Goal: Obtain resource: Download file/media

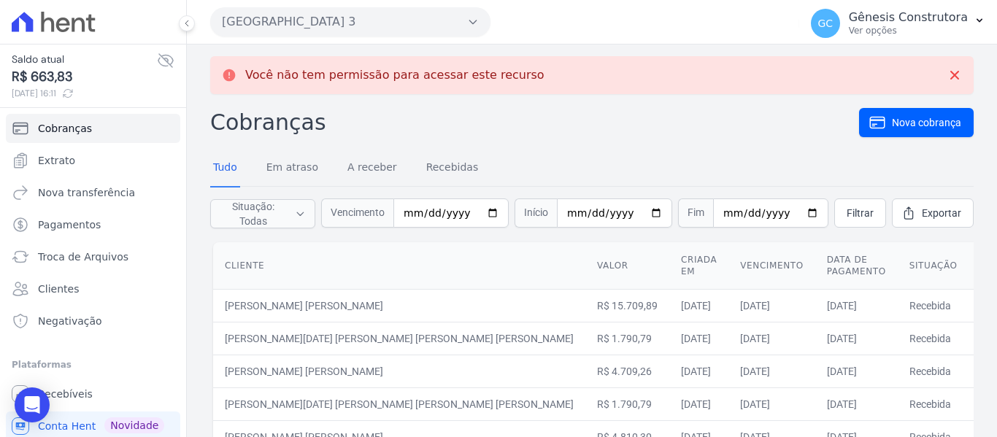
click at [334, 24] on button "[GEOGRAPHIC_DATA] 3" at bounding box center [350, 21] width 280 height 29
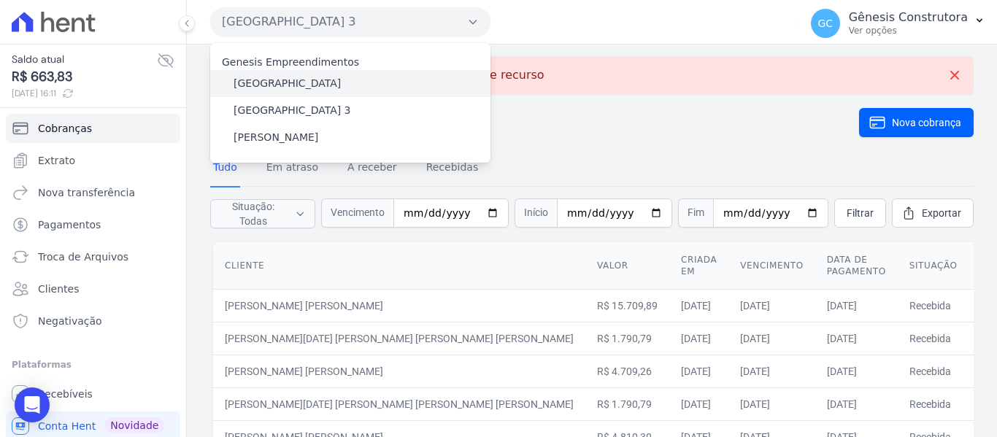
click at [323, 84] on div "[GEOGRAPHIC_DATA]" at bounding box center [350, 83] width 280 height 27
click at [312, 85] on label "[GEOGRAPHIC_DATA]" at bounding box center [287, 83] width 107 height 15
click at [0, 0] on input "[GEOGRAPHIC_DATA]" at bounding box center [0, 0] width 0 height 0
click at [312, 85] on label "[GEOGRAPHIC_DATA]" at bounding box center [287, 83] width 107 height 15
click at [0, 0] on input "[GEOGRAPHIC_DATA]" at bounding box center [0, 0] width 0 height 0
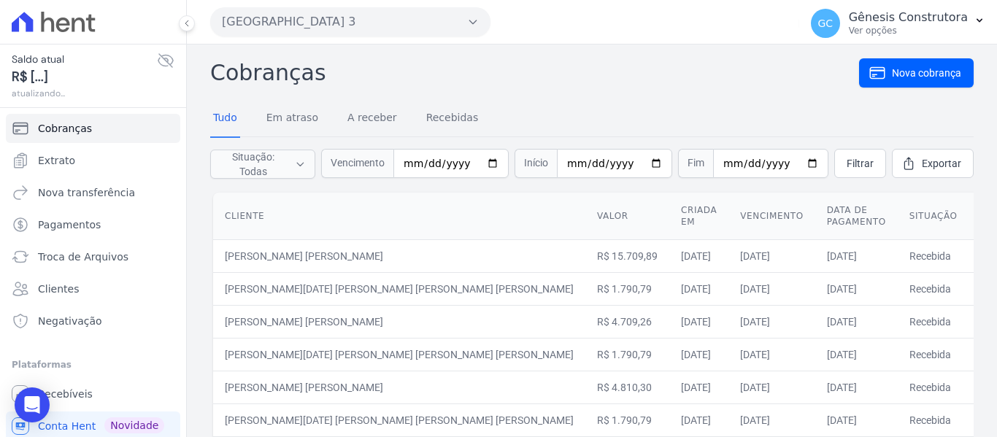
click at [331, 20] on button "[GEOGRAPHIC_DATA] 3" at bounding box center [350, 21] width 280 height 29
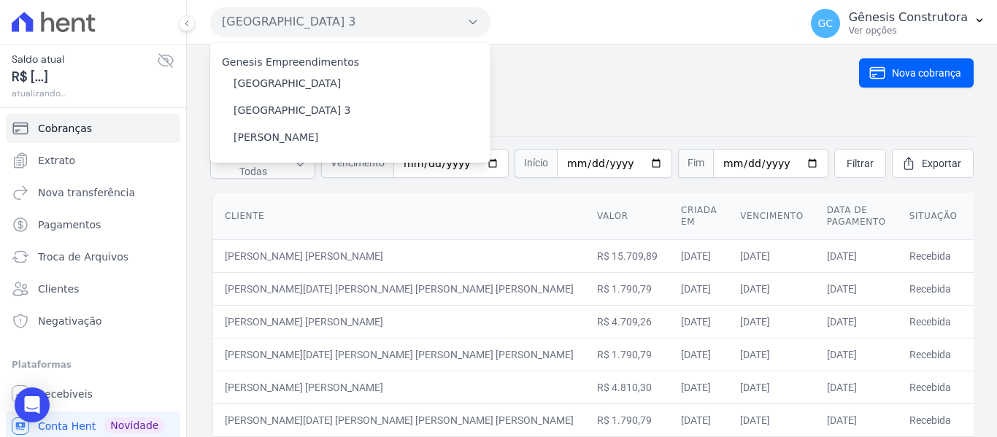
click at [331, 20] on button "[GEOGRAPHIC_DATA] 3" at bounding box center [350, 21] width 280 height 29
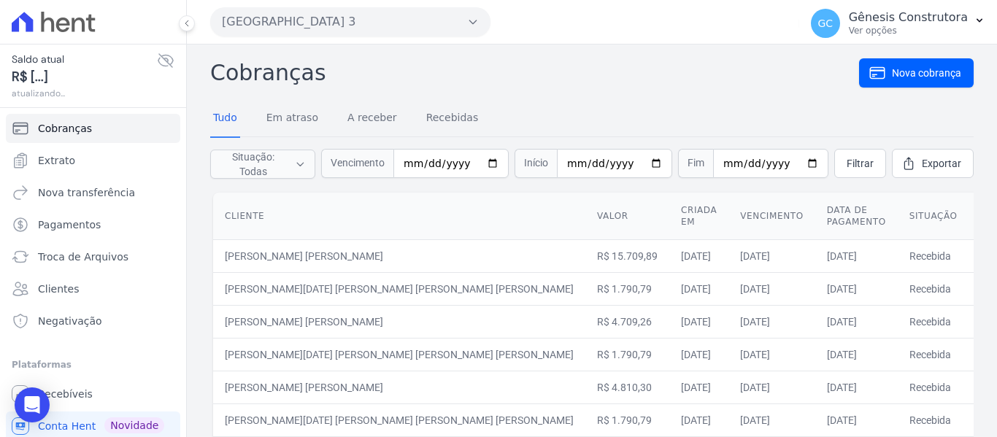
click at [331, 20] on button "[GEOGRAPHIC_DATA] 3" at bounding box center [350, 21] width 280 height 29
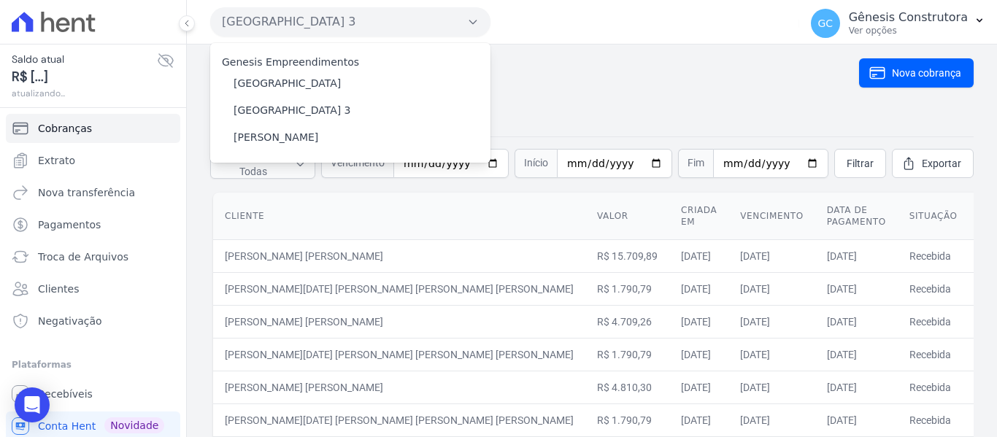
click at [331, 20] on button "[GEOGRAPHIC_DATA] 3" at bounding box center [350, 21] width 280 height 29
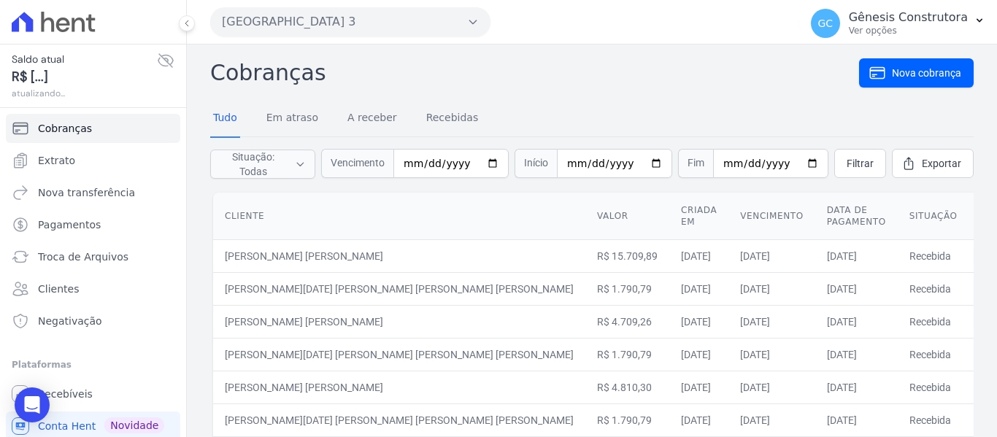
click at [331, 20] on button "[GEOGRAPHIC_DATA] 3" at bounding box center [350, 21] width 280 height 29
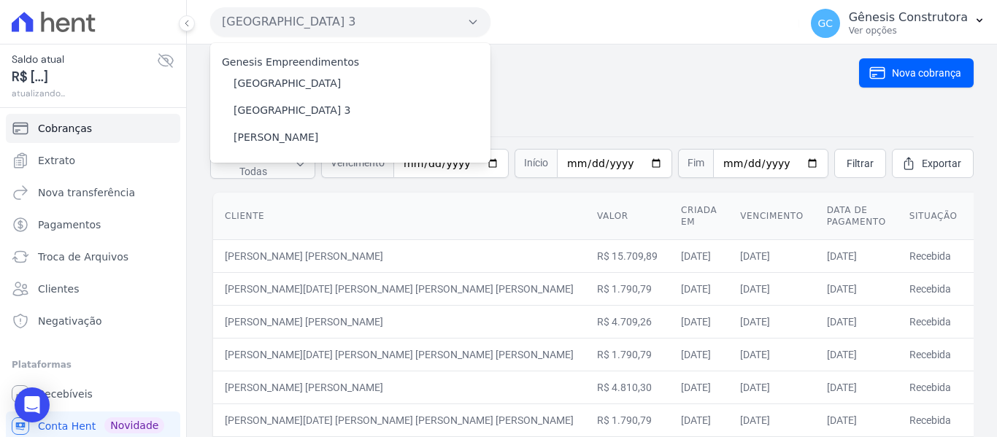
click at [318, 19] on button "[GEOGRAPHIC_DATA] 3" at bounding box center [350, 21] width 280 height 29
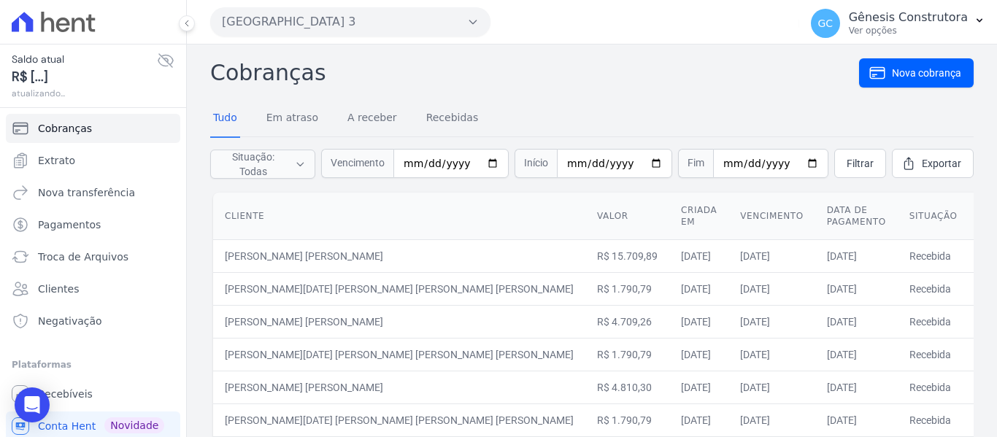
click at [318, 19] on button "[GEOGRAPHIC_DATA] 3" at bounding box center [350, 21] width 280 height 29
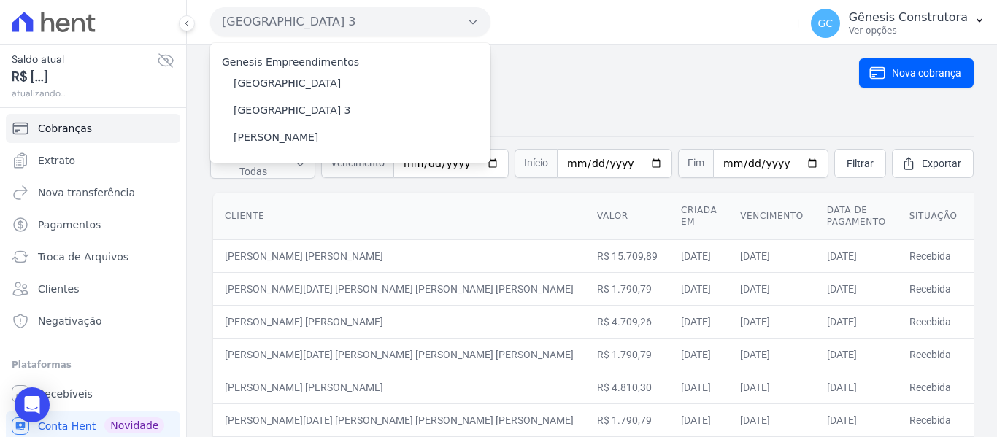
click at [318, 19] on button "[GEOGRAPHIC_DATA] 3" at bounding box center [350, 21] width 280 height 29
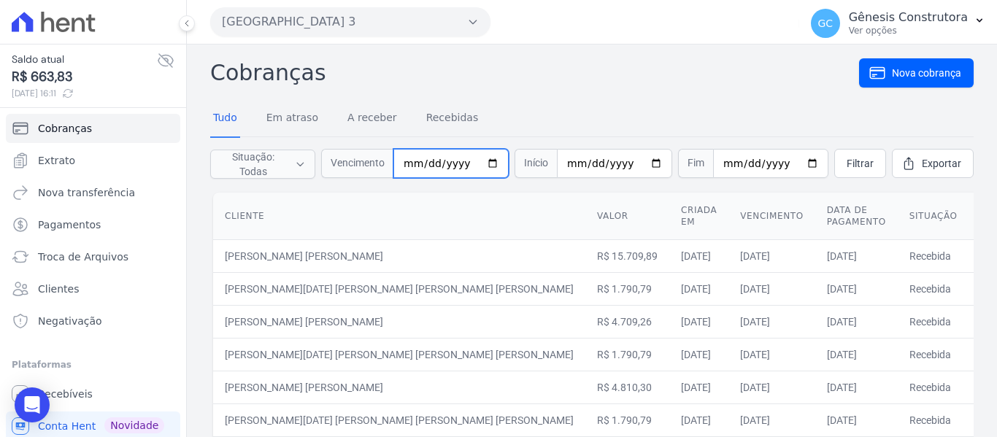
click at [419, 164] on input "date" at bounding box center [450, 163] width 115 height 29
type input "[DATE]"
click at [847, 168] on span "Filtrar" at bounding box center [860, 163] width 27 height 15
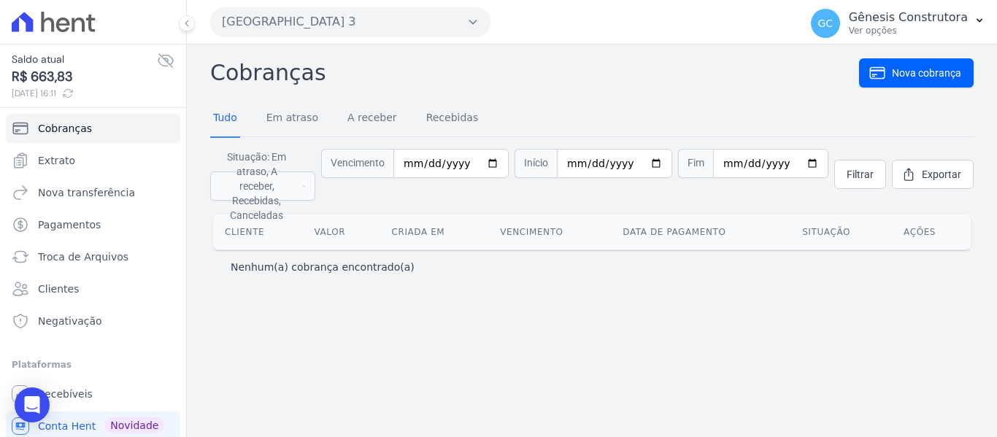
click at [331, 26] on button "[GEOGRAPHIC_DATA] 3" at bounding box center [350, 21] width 280 height 29
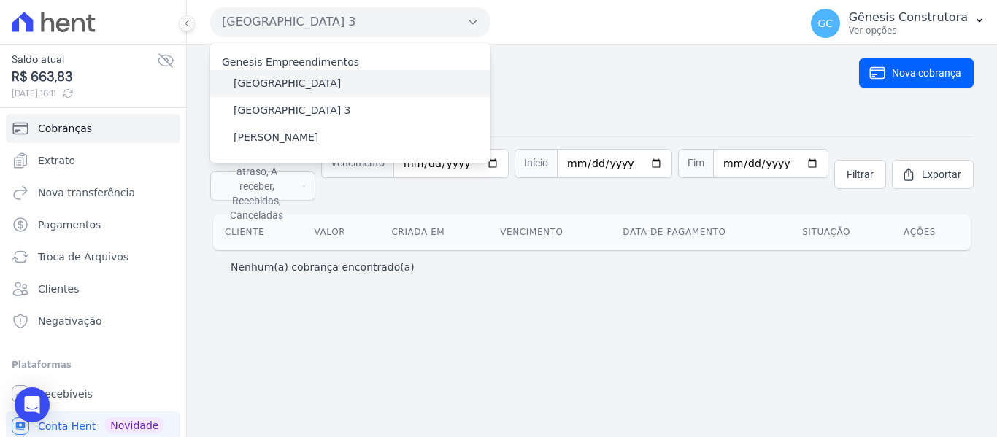
click at [301, 80] on label "[GEOGRAPHIC_DATA]" at bounding box center [287, 83] width 107 height 15
click at [0, 0] on input "[GEOGRAPHIC_DATA]" at bounding box center [0, 0] width 0 height 0
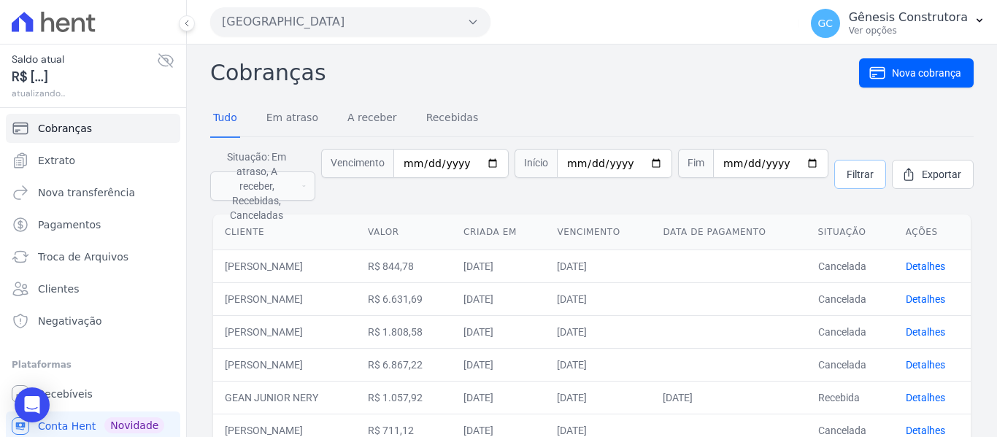
click at [850, 173] on span "Filtrar" at bounding box center [860, 174] width 27 height 15
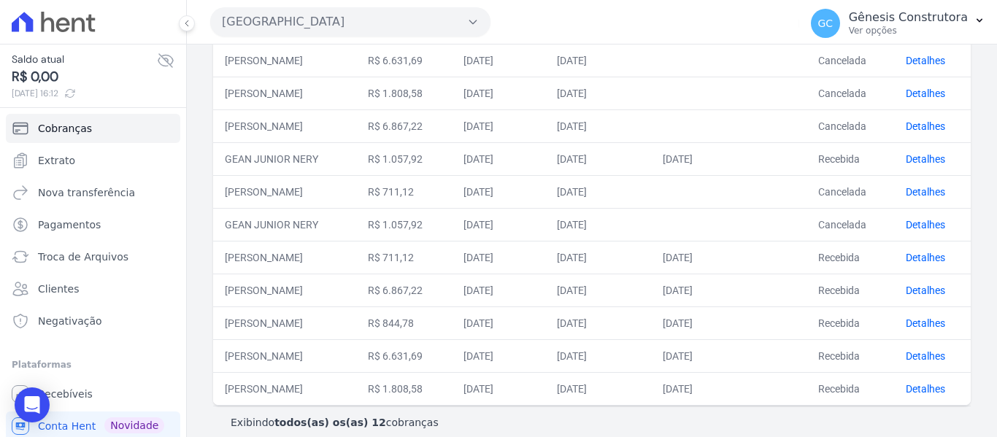
scroll to position [249, 0]
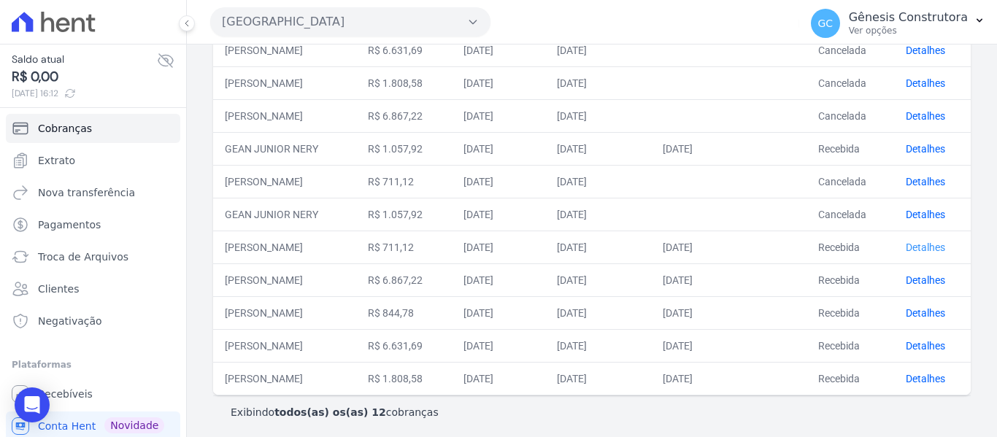
click at [922, 242] on link "Detalhes" at bounding box center [925, 248] width 39 height 12
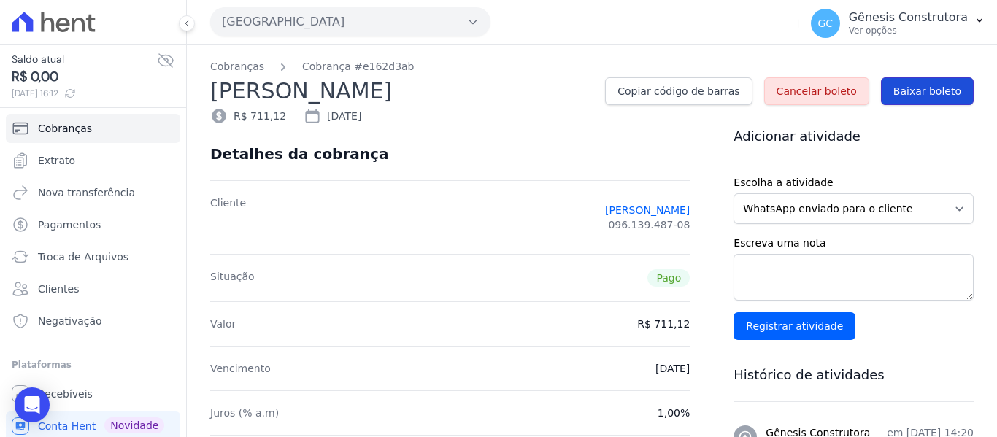
click at [920, 90] on span "Baixar boleto" at bounding box center [927, 91] width 68 height 15
